Goal: Information Seeking & Learning: Get advice/opinions

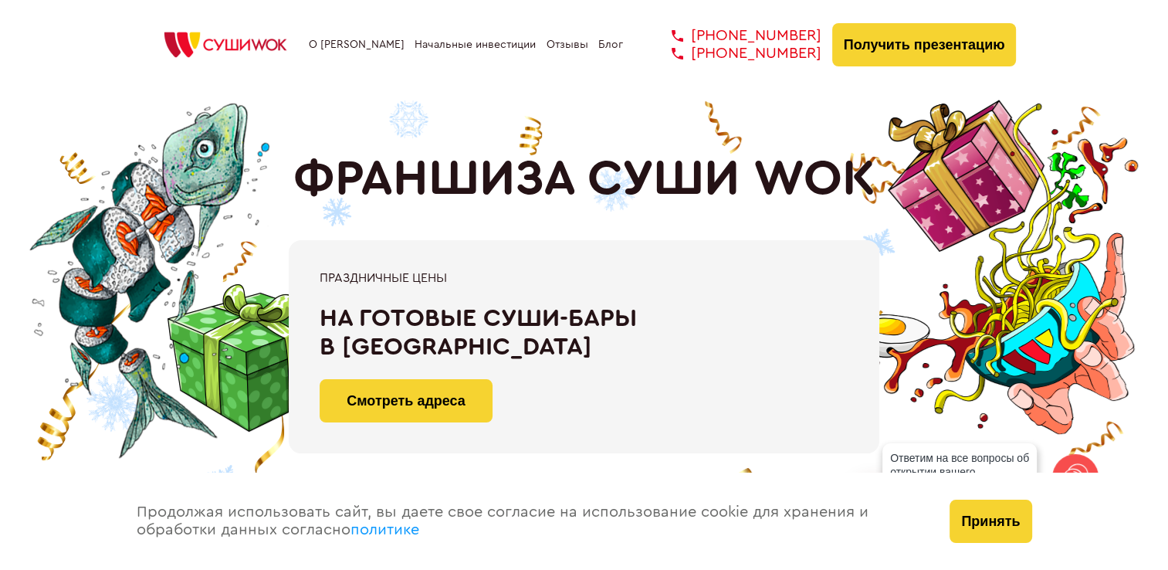
click at [564, 46] on link "Отзывы" at bounding box center [568, 45] width 42 height 12
